Goal: Browse casually: Explore the website without a specific task or goal

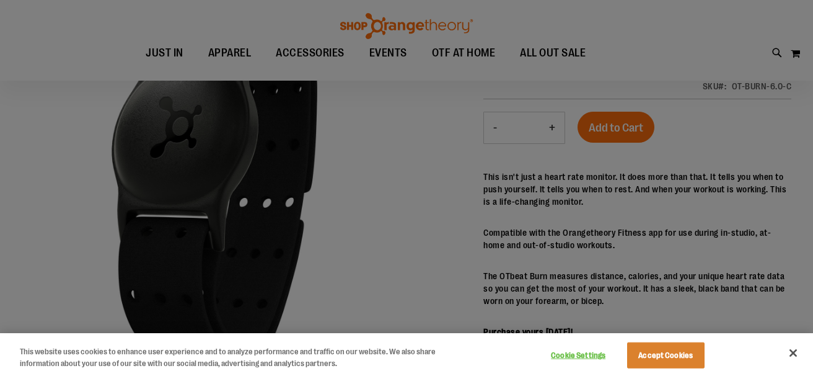
scroll to position [60, 0]
click at [784, 348] on button "Close" at bounding box center [793, 352] width 27 height 27
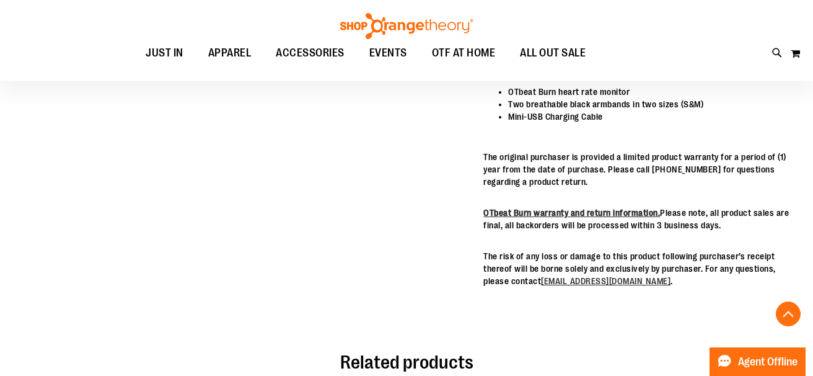
scroll to position [0, 0]
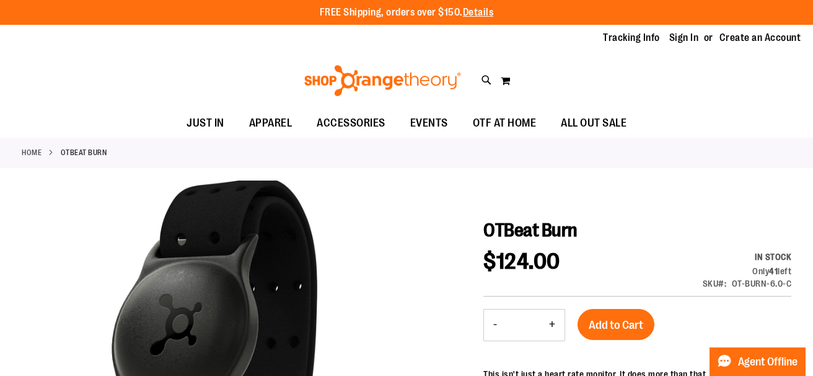
click at [31, 148] on link "Home" at bounding box center [32, 152] width 20 height 11
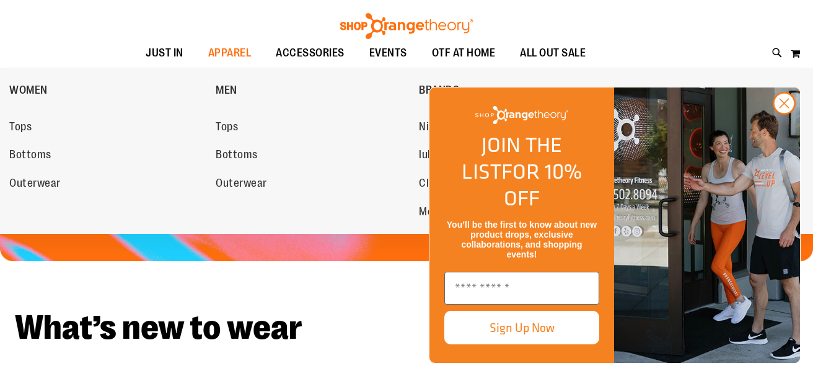
scroll to position [292, 0]
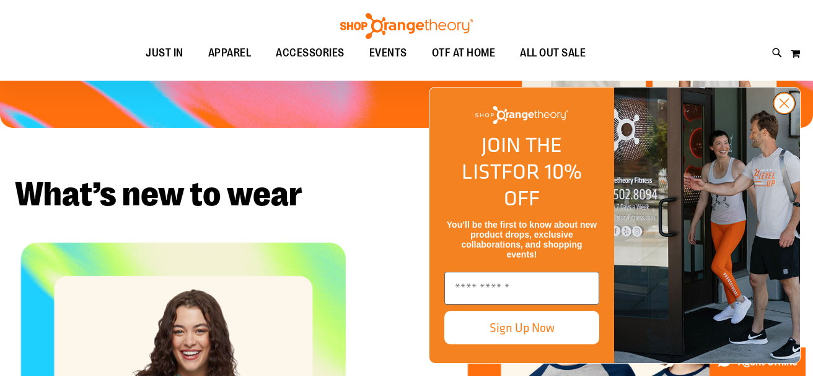
click at [793, 113] on circle "Close dialog" at bounding box center [784, 103] width 20 height 20
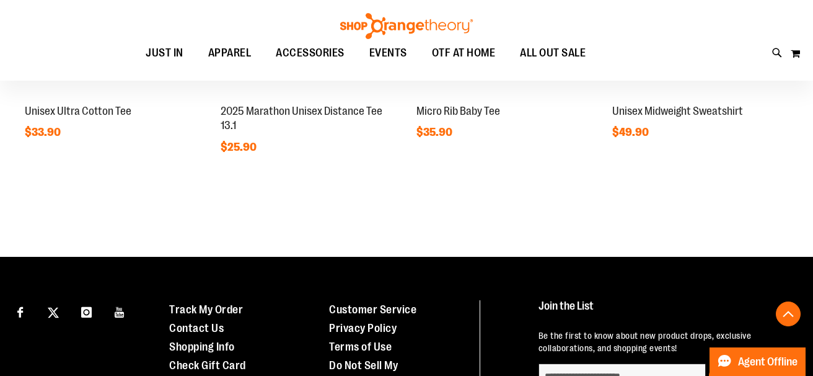
scroll to position [981, 0]
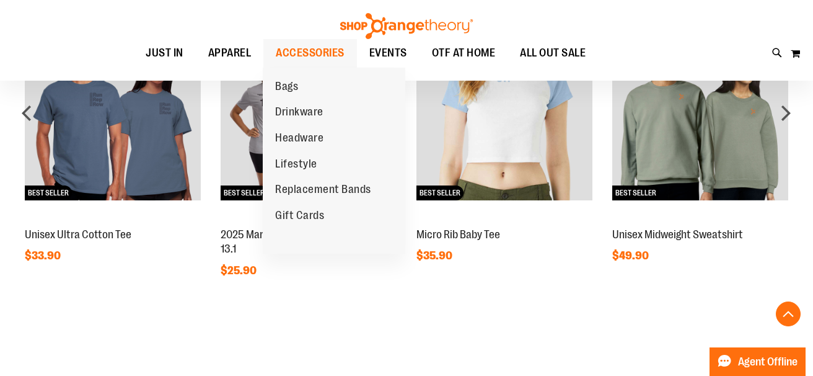
click at [305, 50] on span "ACCESSORIES" at bounding box center [310, 53] width 69 height 28
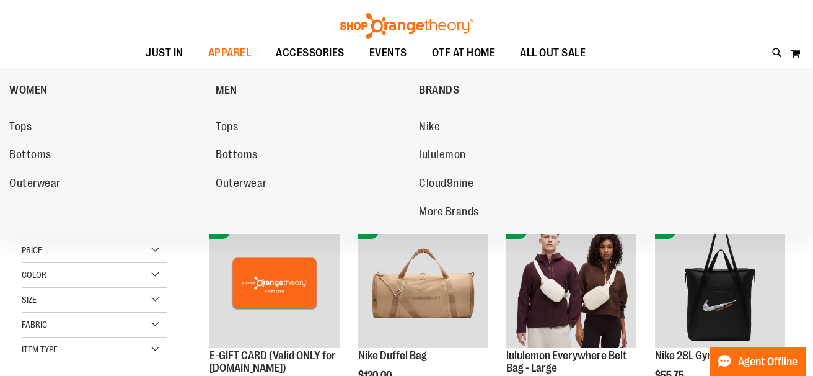
scroll to position [50, 0]
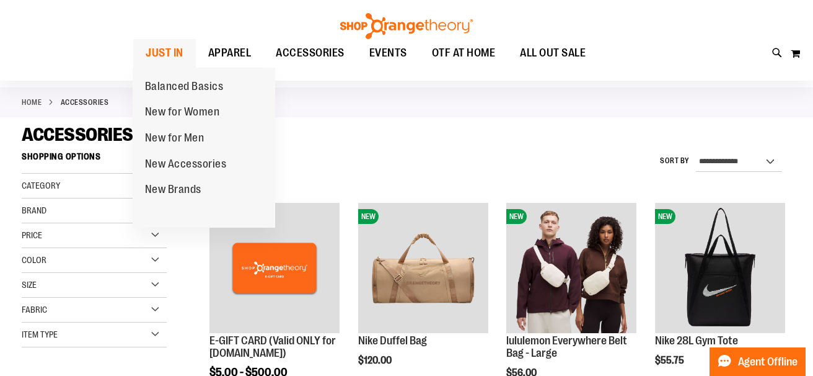
click at [142, 51] on link "JUST IN" at bounding box center [164, 53] width 63 height 29
click at [184, 85] on span "Balanced Basics" at bounding box center [184, 87] width 79 height 15
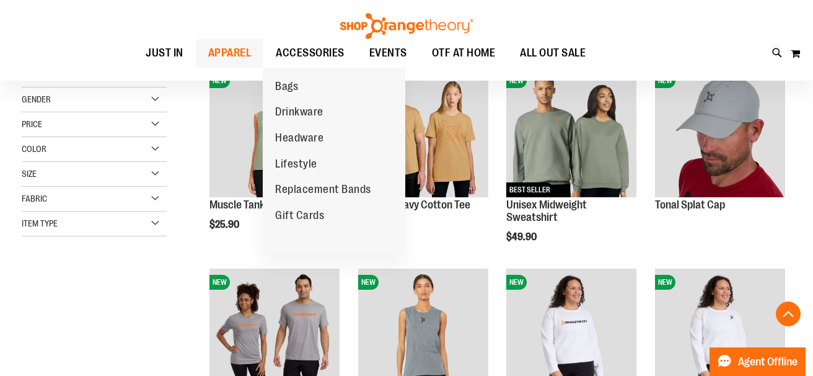
scroll to position [183, 0]
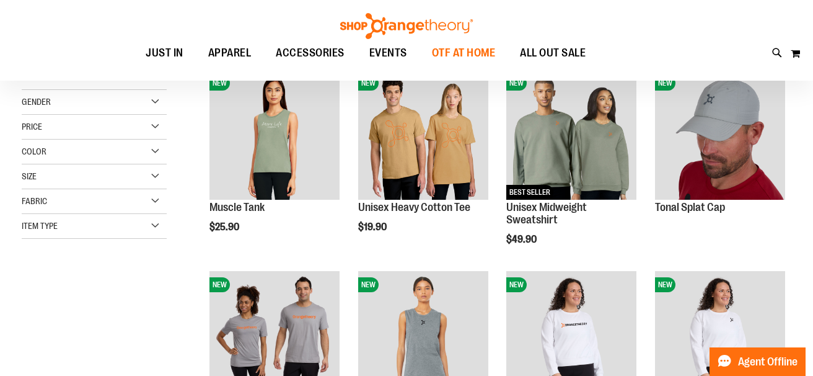
click at [451, 62] on span "OTF AT HOME" at bounding box center [464, 53] width 64 height 28
